Goal: Information Seeking & Learning: Learn about a topic

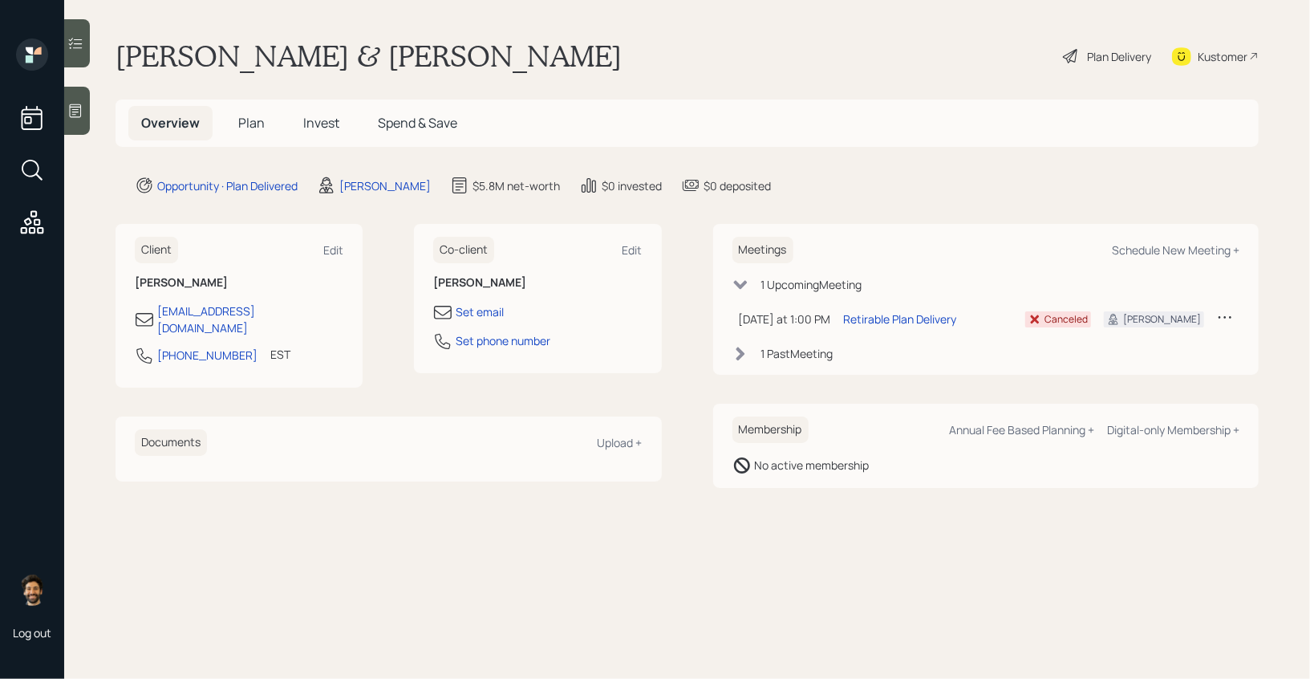
click at [240, 133] on h5 "Plan" at bounding box center [251, 123] width 52 height 34
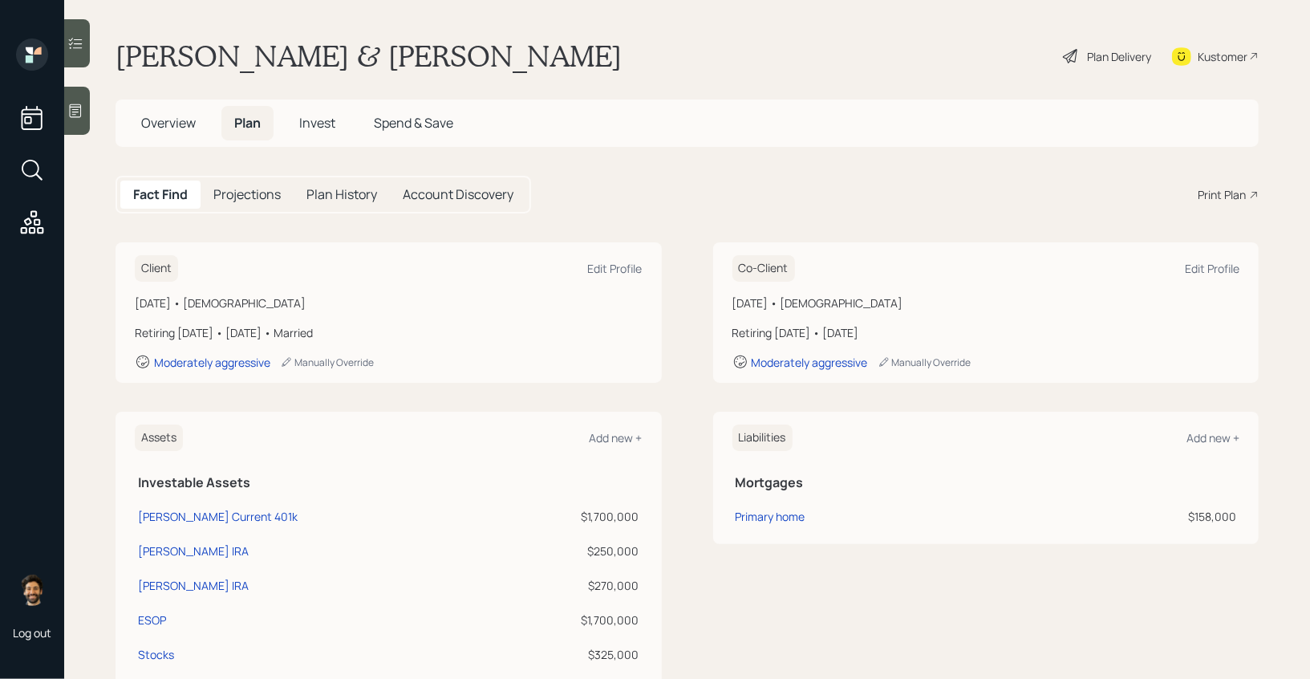
click at [189, 128] on span "Overview" at bounding box center [168, 123] width 55 height 18
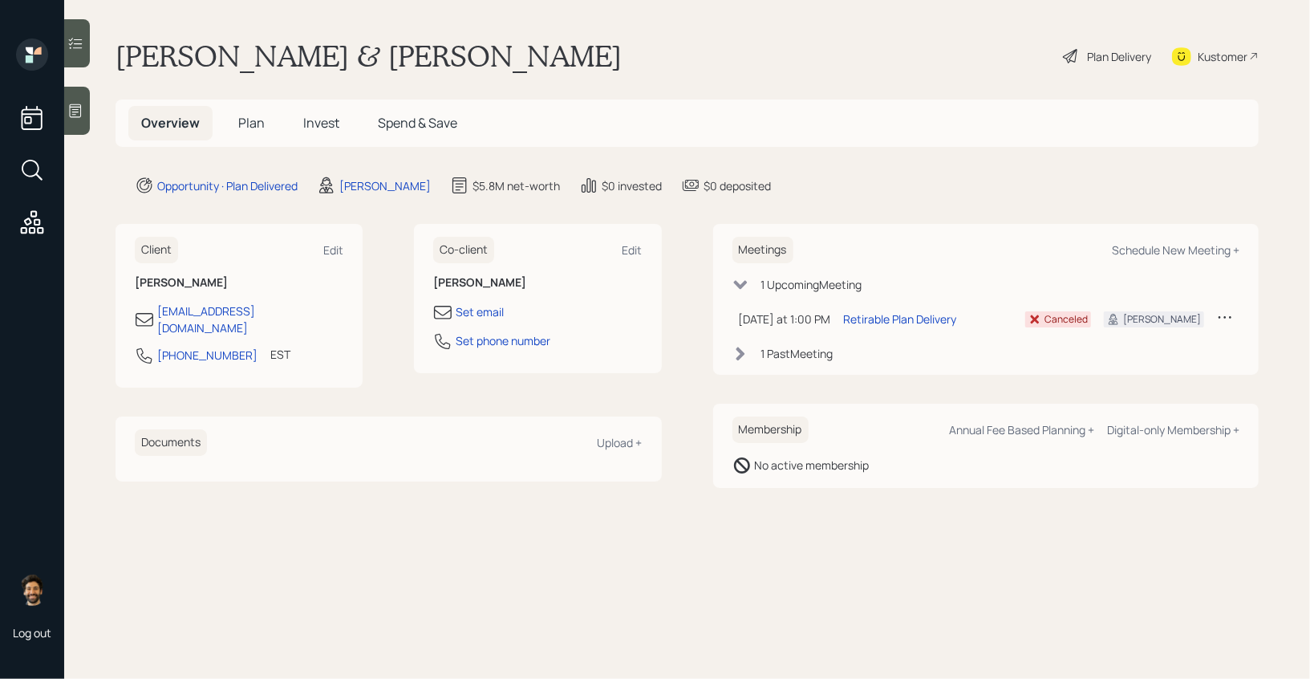
click at [235, 124] on h5 "Plan" at bounding box center [251, 123] width 52 height 34
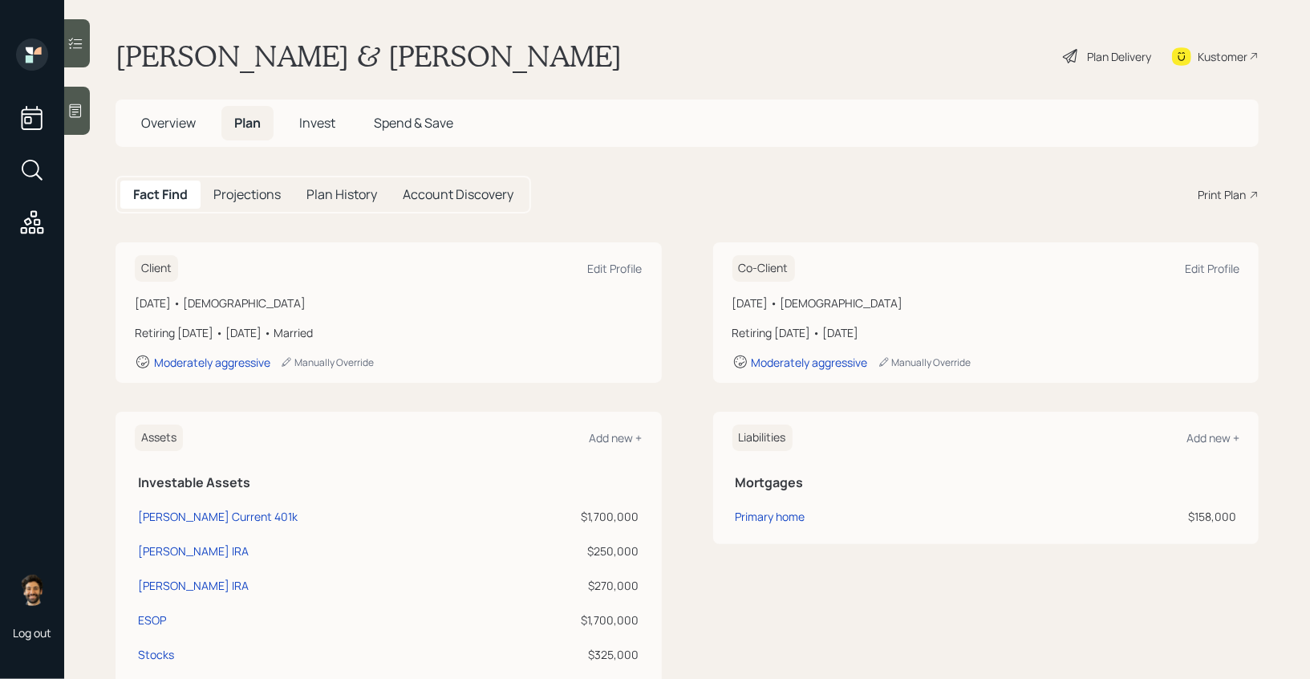
click at [1097, 49] on div "Plan Delivery" at bounding box center [1119, 56] width 64 height 17
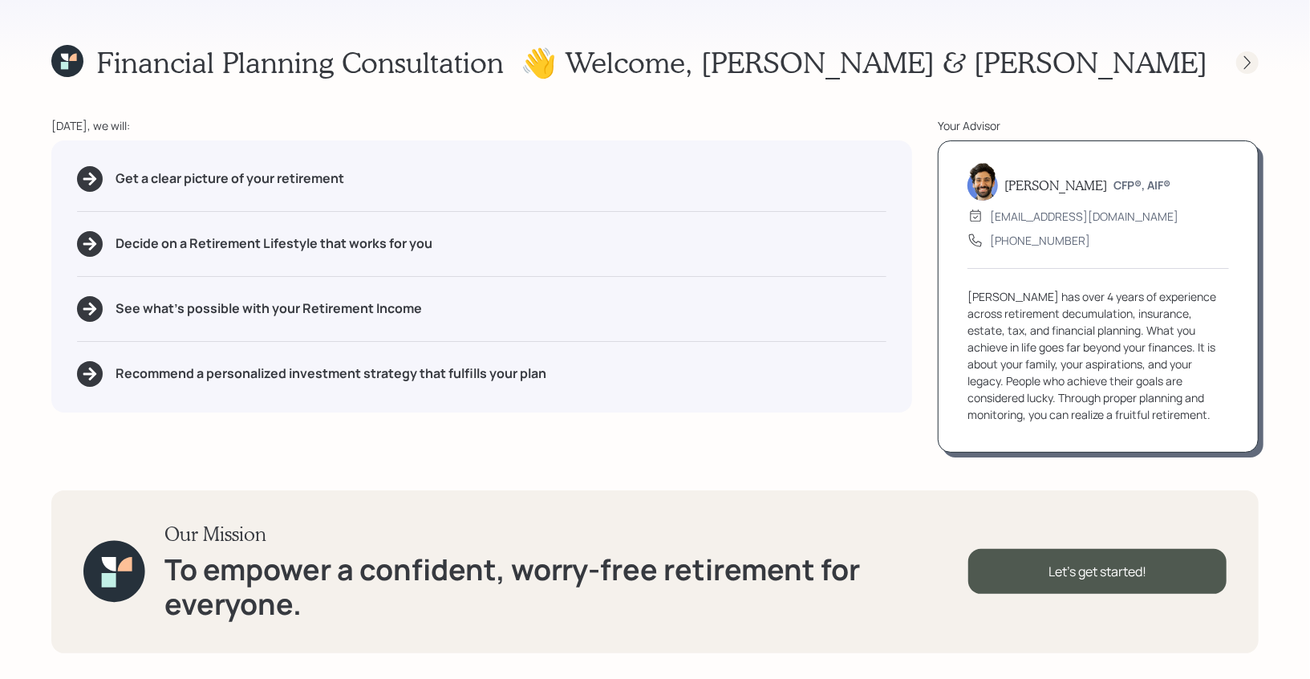
click at [1241, 55] on icon at bounding box center [1247, 63] width 16 height 16
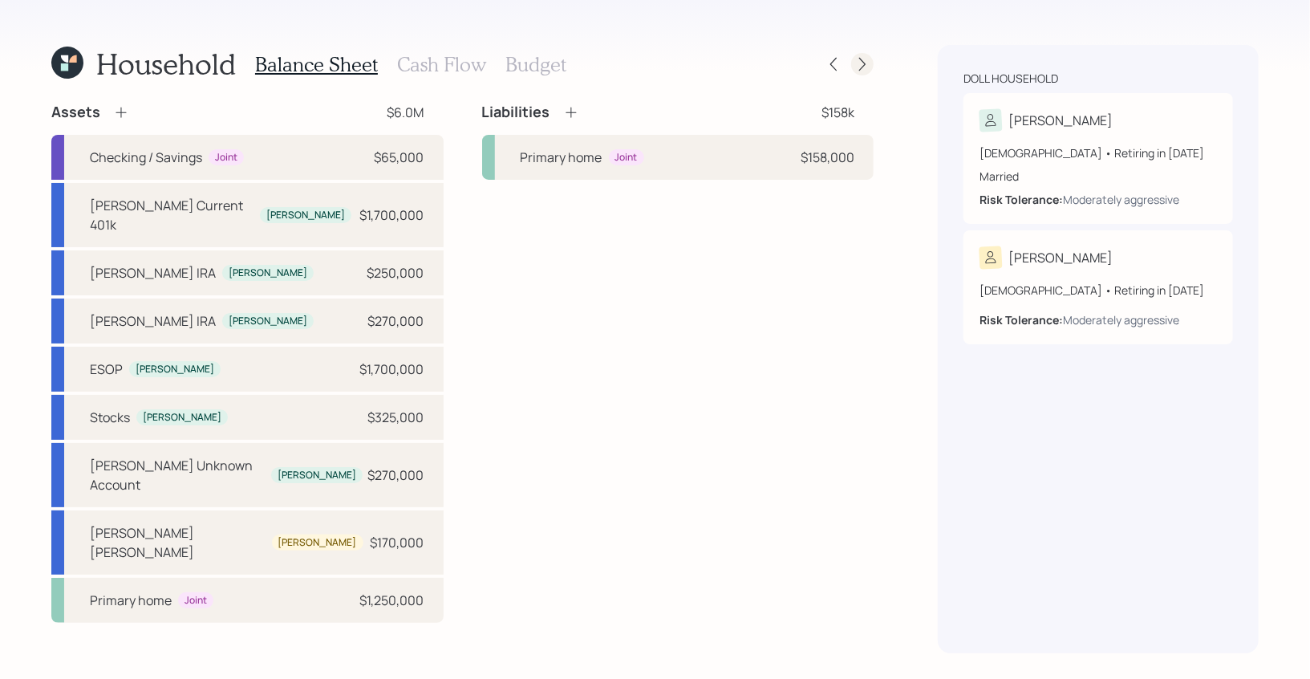
click at [859, 56] on icon at bounding box center [862, 64] width 16 height 16
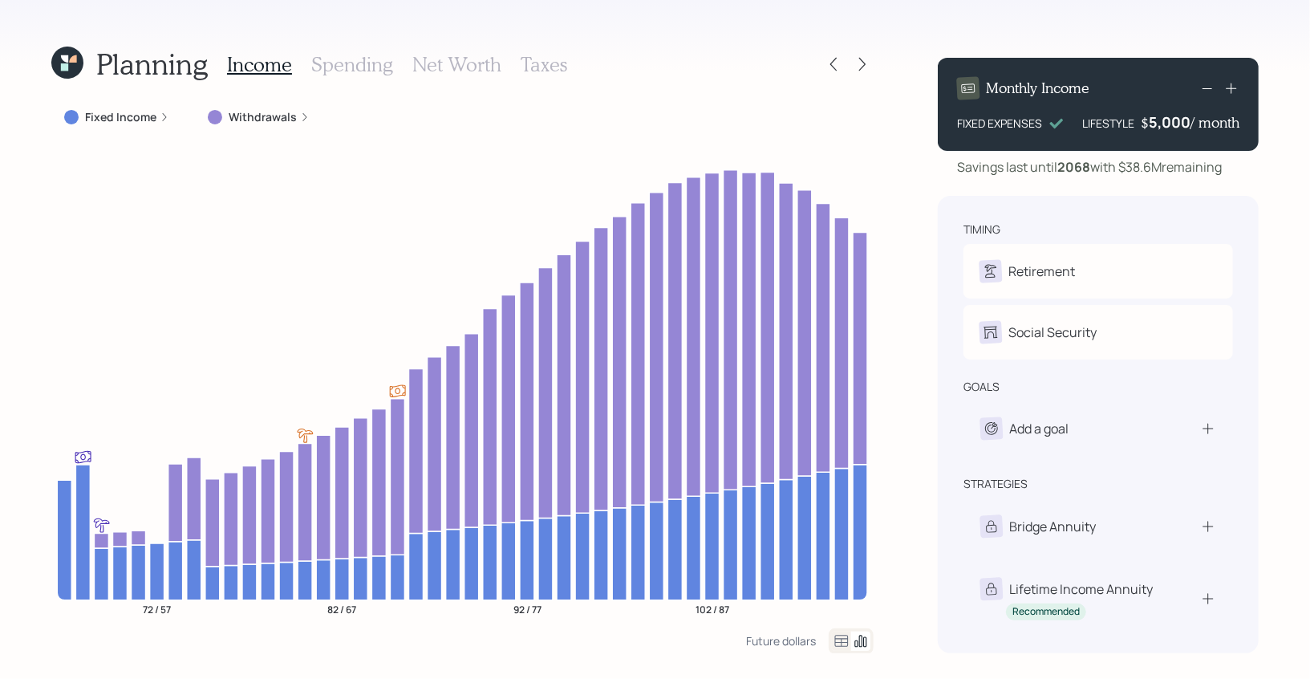
click at [546, 68] on h3 "Taxes" at bounding box center [544, 64] width 47 height 23
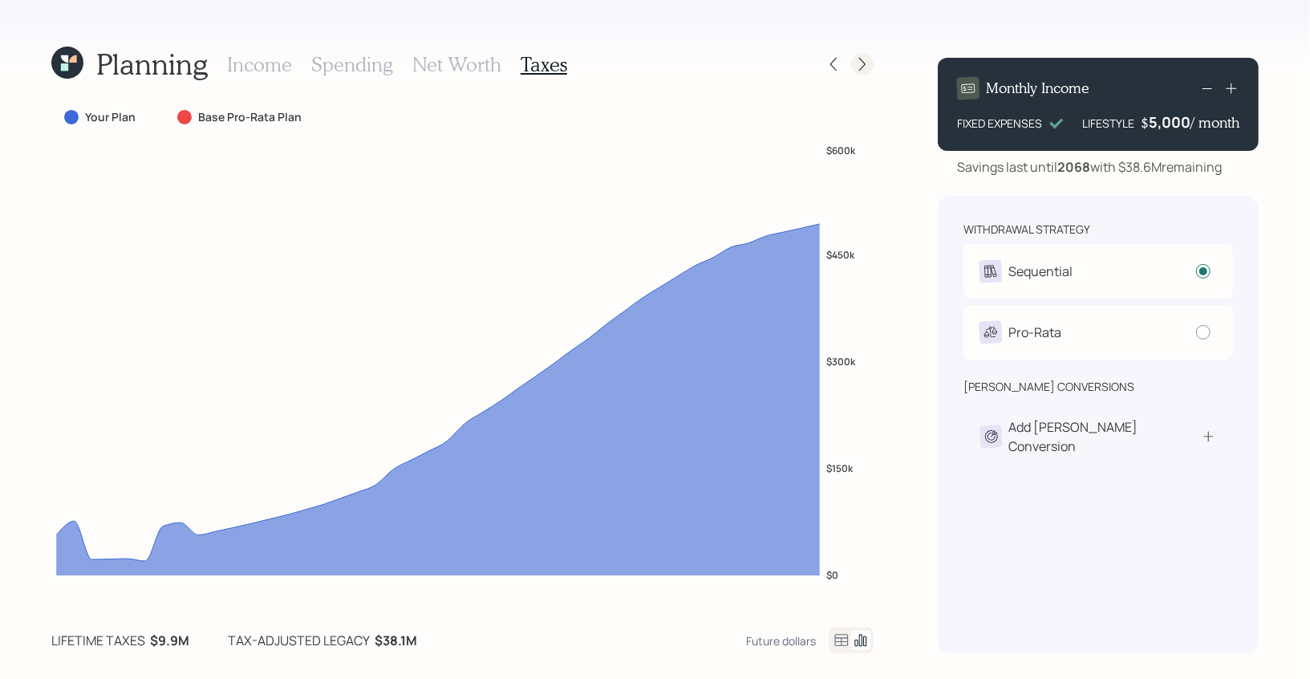
click at [865, 63] on icon at bounding box center [862, 65] width 6 height 14
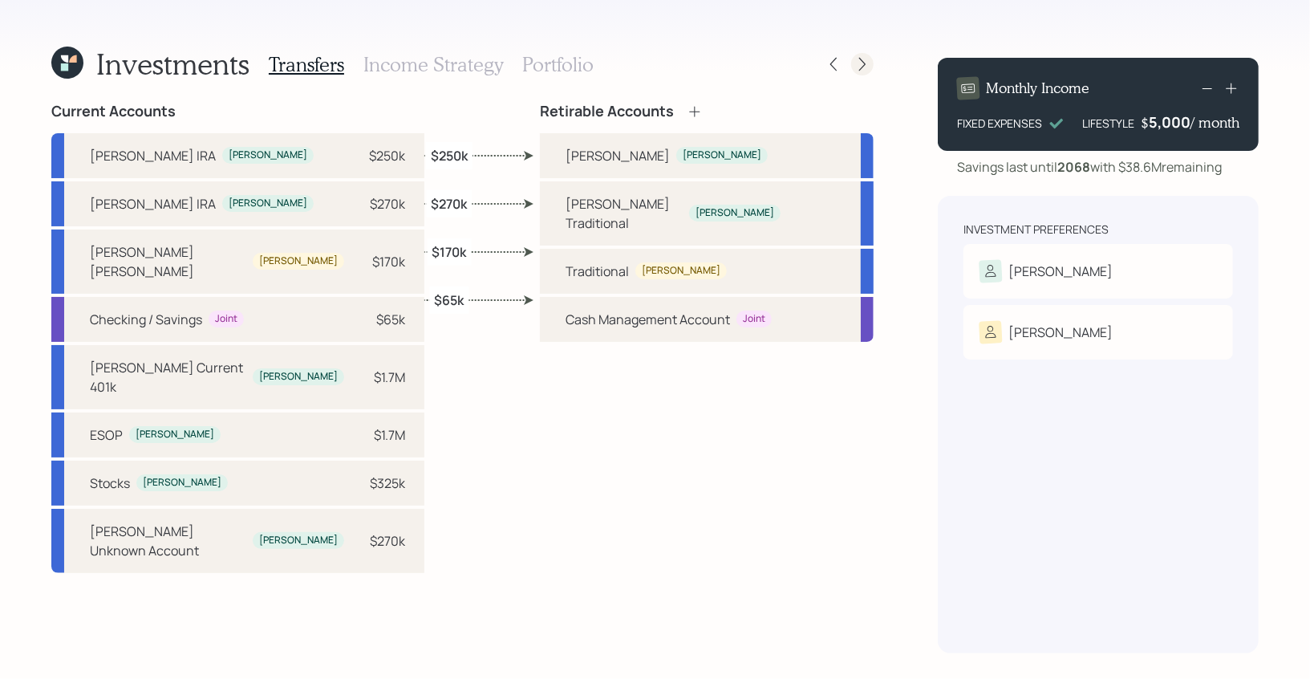
click at [857, 59] on icon at bounding box center [862, 64] width 16 height 16
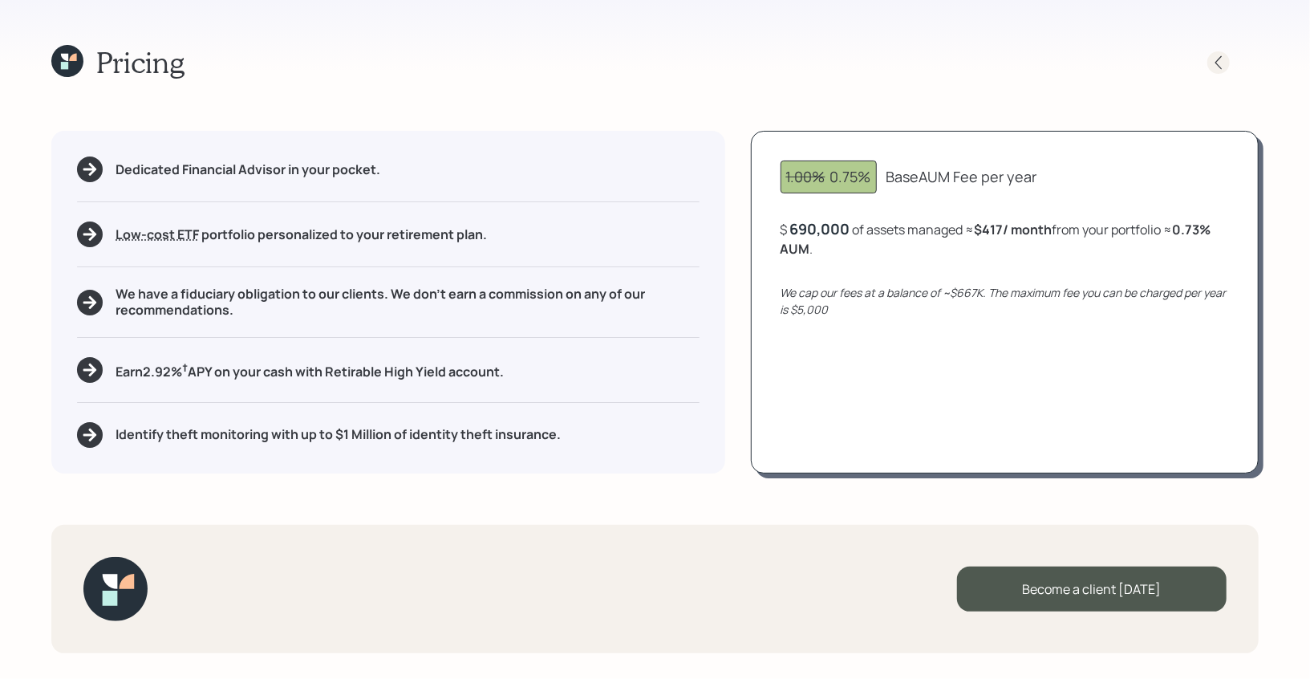
click at [1216, 57] on icon at bounding box center [1219, 63] width 16 height 16
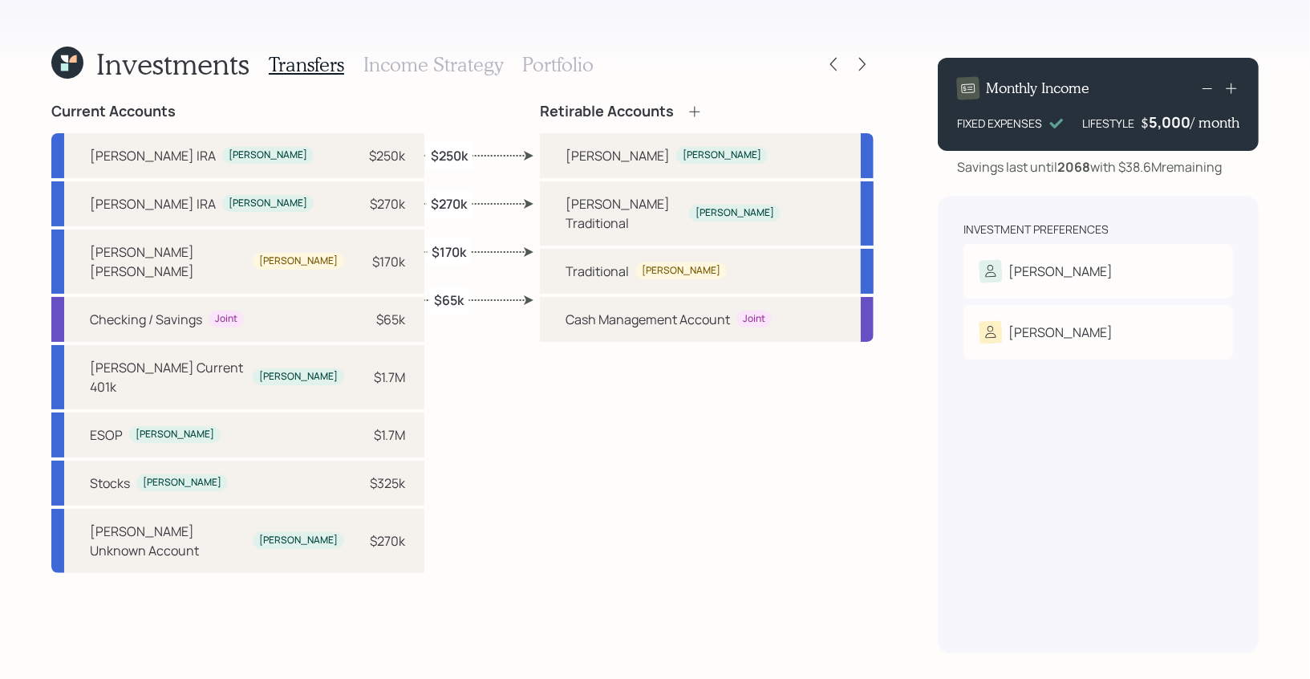
click at [425, 56] on h3 "Income Strategy" at bounding box center [433, 64] width 140 height 23
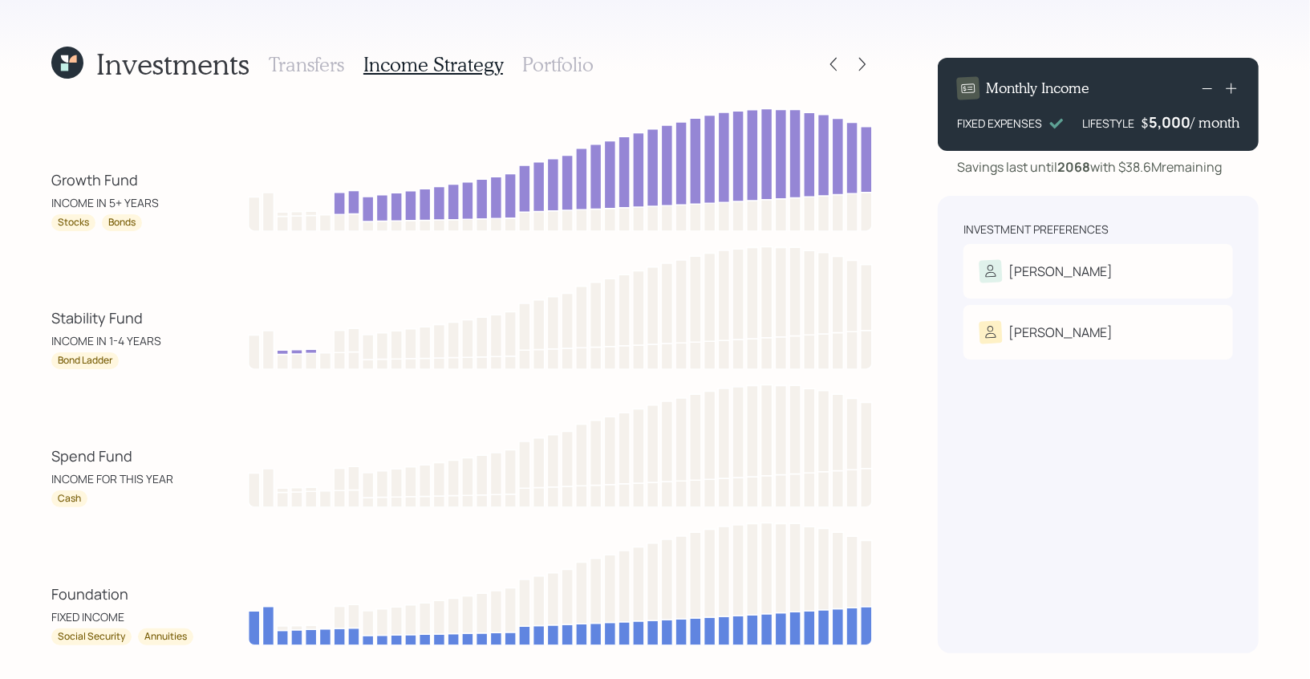
click at [546, 59] on h3 "Portfolio" at bounding box center [557, 64] width 71 height 23
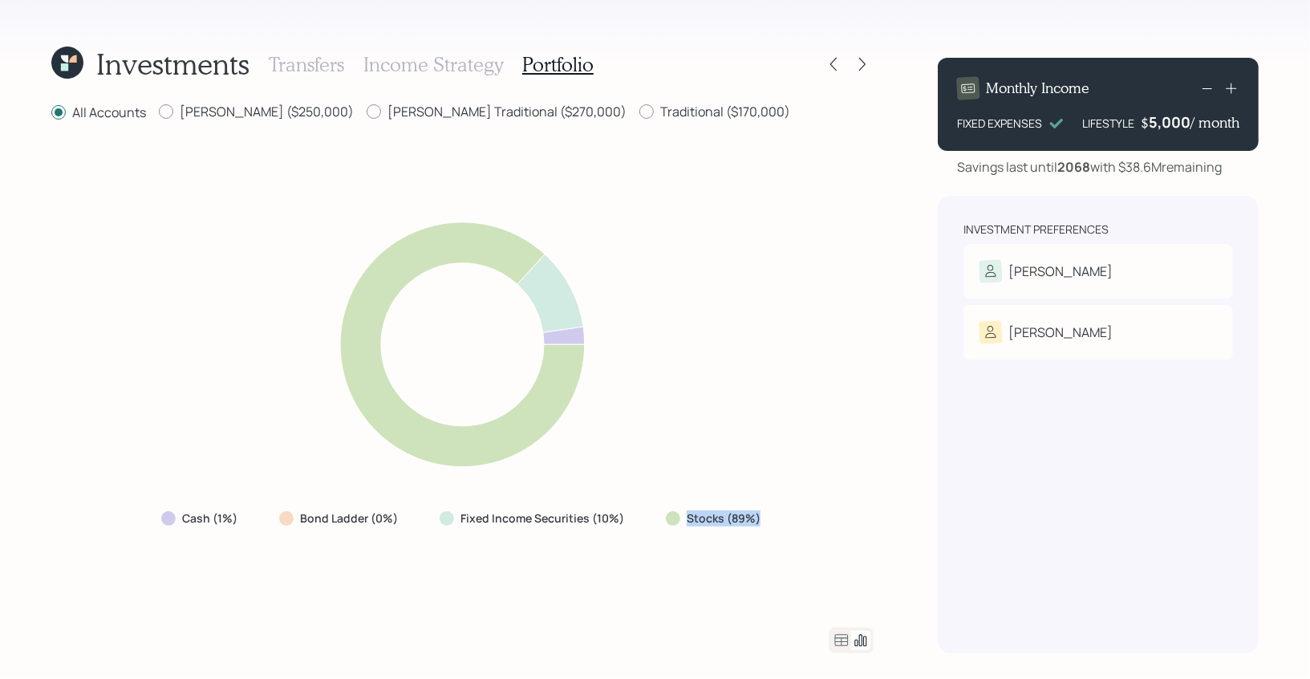
drag, startPoint x: 768, startPoint y: 515, endPoint x: 666, endPoint y: 521, distance: 102.1
click at [666, 521] on div "Stocks (89%)" at bounding box center [715, 518] width 124 height 29
drag, startPoint x: 628, startPoint y: 523, endPoint x: 436, endPoint y: 526, distance: 191.8
click at [436, 526] on div "Fixed Income Securities (10%)" at bounding box center [533, 518] width 213 height 29
drag, startPoint x: 404, startPoint y: 509, endPoint x: 176, endPoint y: 511, distance: 227.9
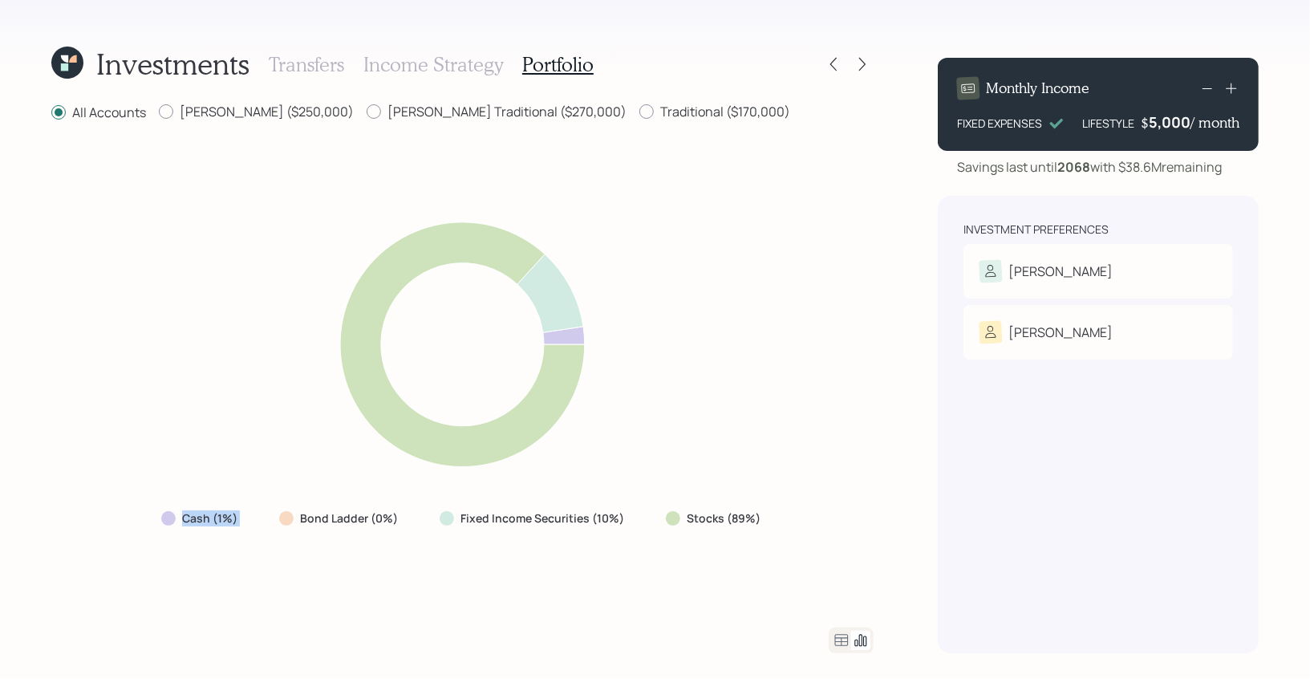
click at [176, 511] on div "Cash (1%) Bond Ladder (0%) Fixed Income Securities (10%) Stocks (89%)" at bounding box center [462, 518] width 628 height 29
click at [840, 646] on icon at bounding box center [842, 640] width 14 height 12
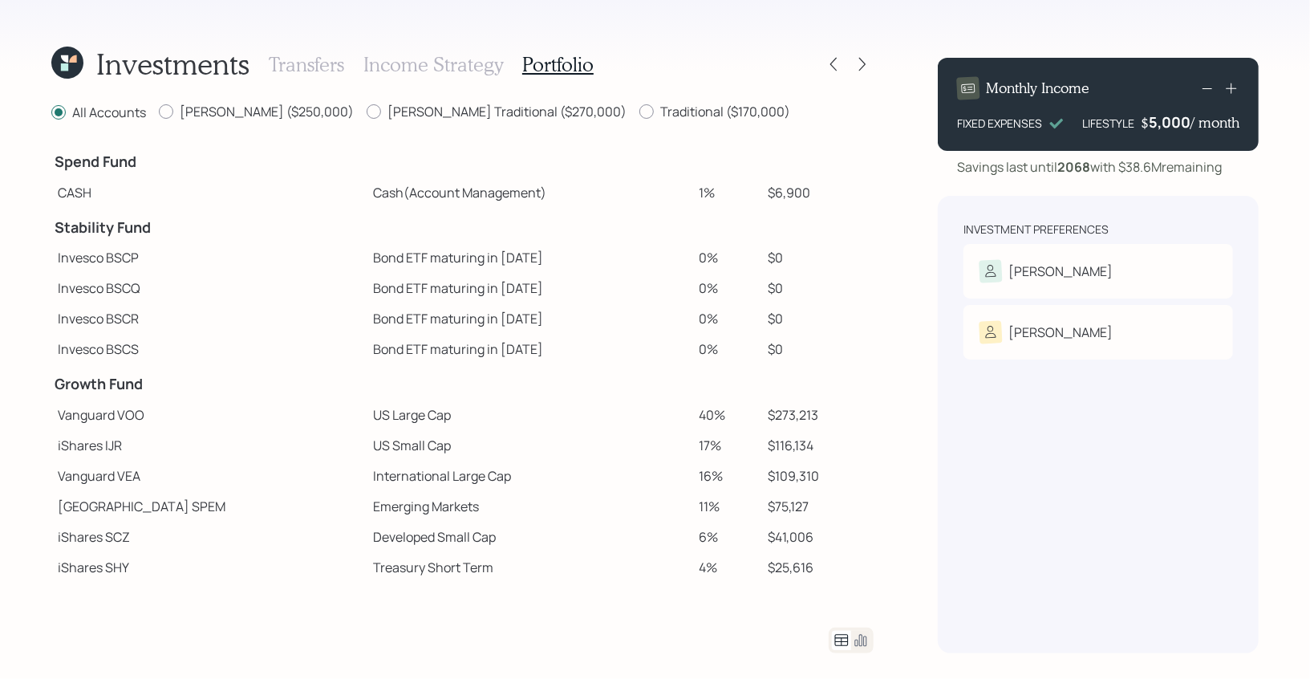
scroll to position [123, 0]
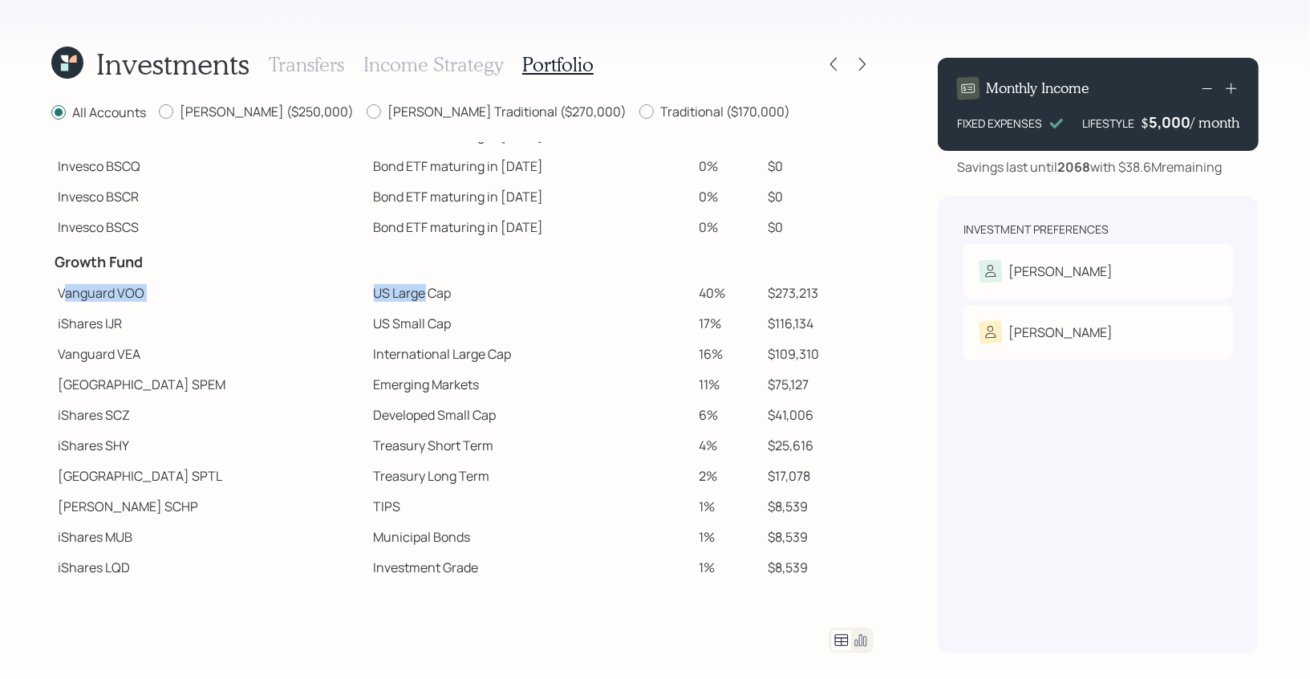
drag, startPoint x: 61, startPoint y: 292, endPoint x: 350, endPoint y: 300, distance: 288.9
click at [350, 300] on tr "Vanguard VOO US Large Cap 40% $273,213" at bounding box center [462, 293] width 822 height 30
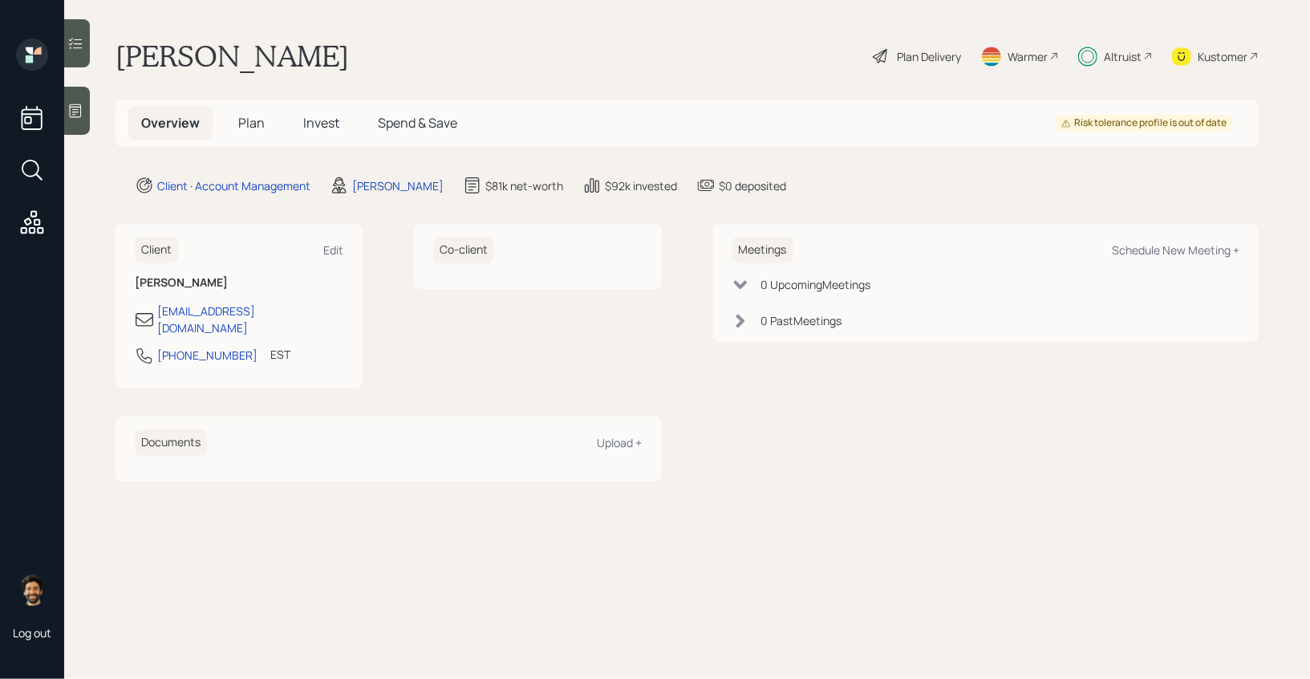
click at [319, 126] on span "Invest" at bounding box center [321, 123] width 36 height 18
